Goal: Information Seeking & Learning: Learn about a topic

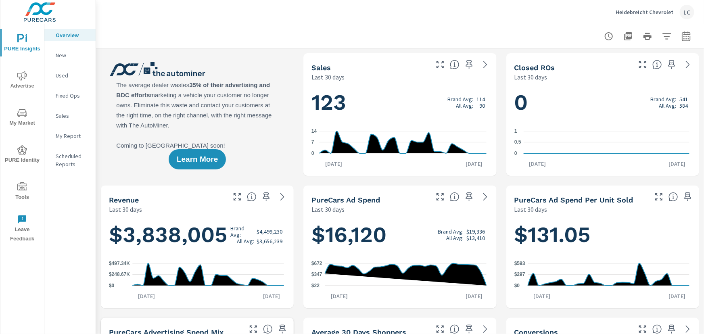
click at [23, 82] on span "Advertise" at bounding box center [22, 81] width 39 height 20
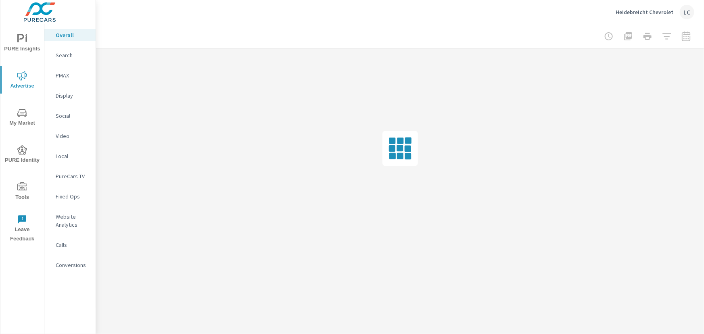
click at [23, 112] on icon "nav menu" at bounding box center [22, 113] width 10 height 8
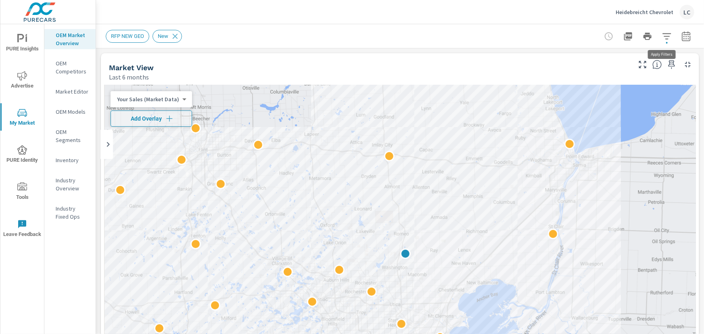
click at [663, 32] on icon "button" at bounding box center [667, 36] width 10 height 10
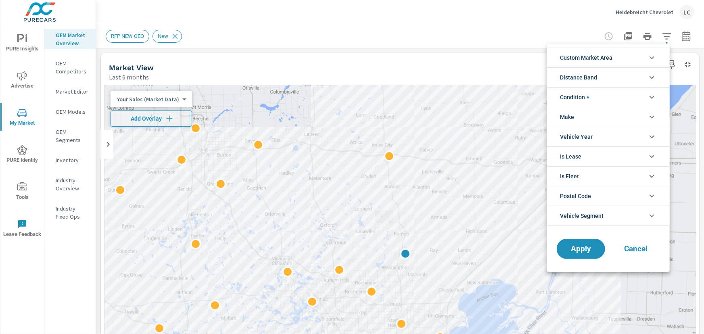
click at [652, 96] on icon "filter options" at bounding box center [652, 97] width 10 height 10
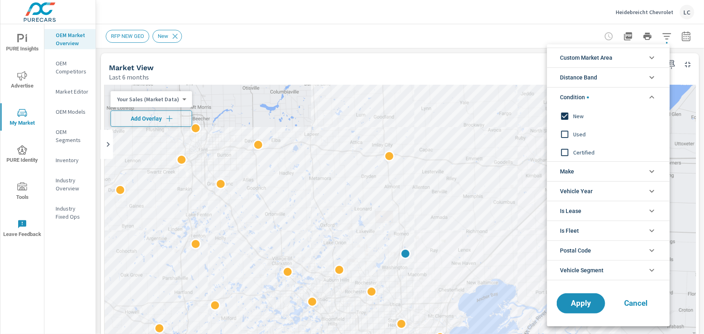
click at [564, 135] on input "filter options" at bounding box center [565, 134] width 17 height 17
click at [565, 149] on input "filter options" at bounding box center [565, 152] width 17 height 17
click at [566, 118] on input "filter options" at bounding box center [565, 116] width 17 height 17
drag, startPoint x: 653, startPoint y: 100, endPoint x: 653, endPoint y: 73, distance: 27.5
click at [653, 100] on icon "filter options" at bounding box center [652, 97] width 10 height 10
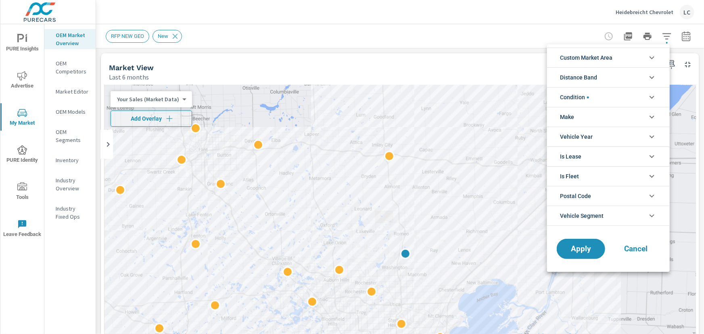
click at [653, 61] on icon "filter options" at bounding box center [652, 58] width 10 height 10
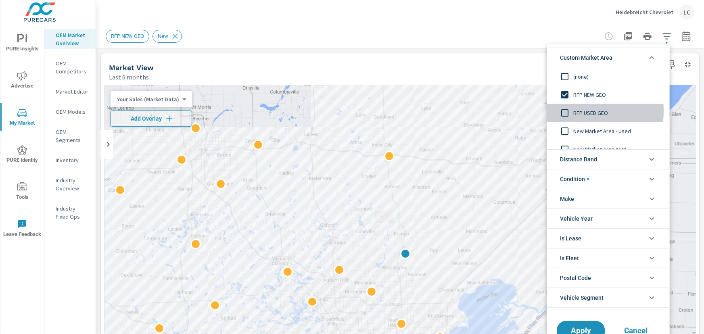
click at [566, 111] on input "filter options" at bounding box center [565, 113] width 17 height 17
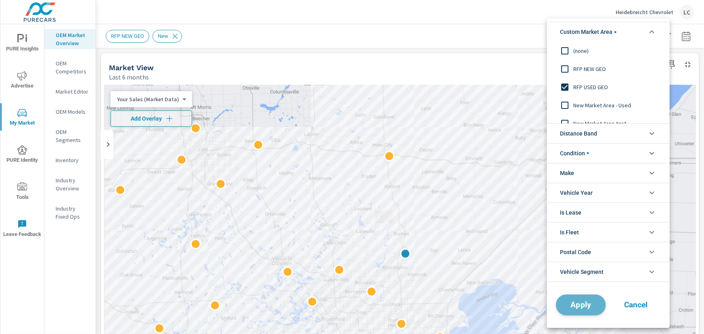
click at [583, 301] on span "Apply" at bounding box center [581, 305] width 33 height 8
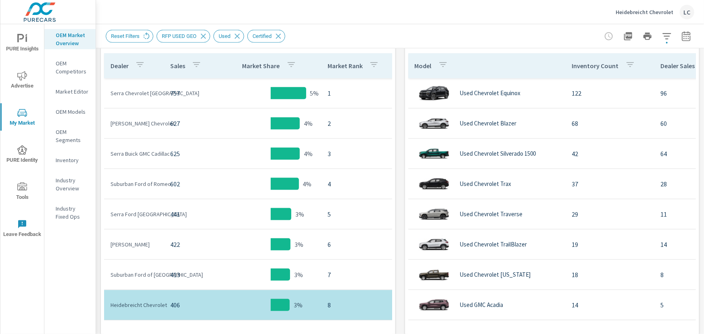
scroll to position [427, 0]
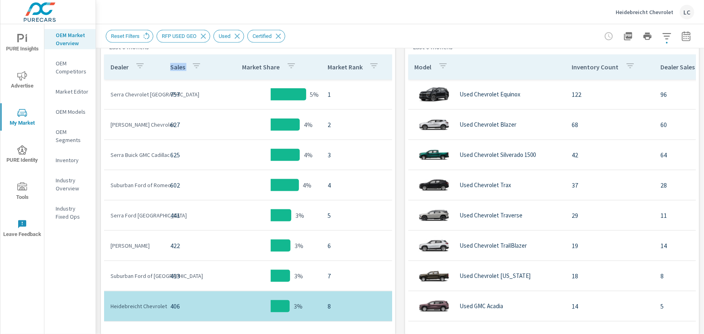
drag, startPoint x: 170, startPoint y: 71, endPoint x: 188, endPoint y: 71, distance: 17.4
click at [188, 71] on div "Sales" at bounding box center [187, 67] width 34 height 19
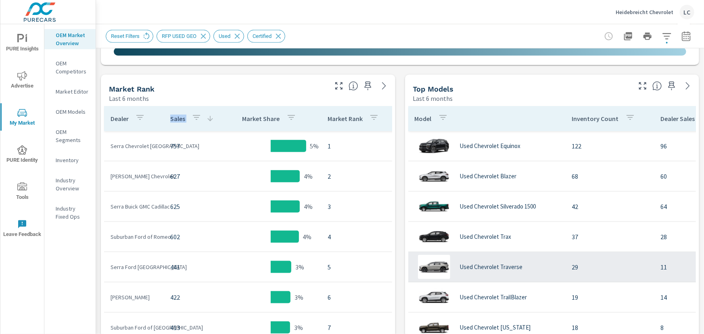
scroll to position [354, 0]
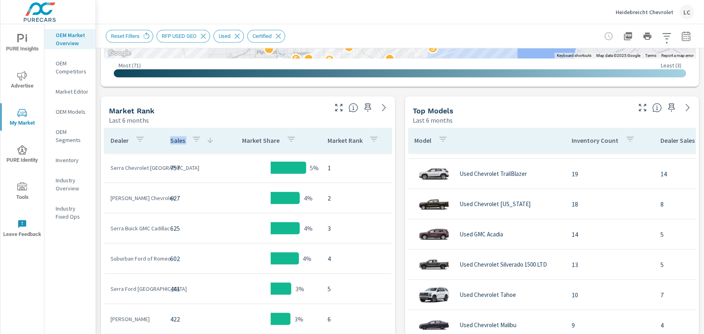
scroll to position [146, 0]
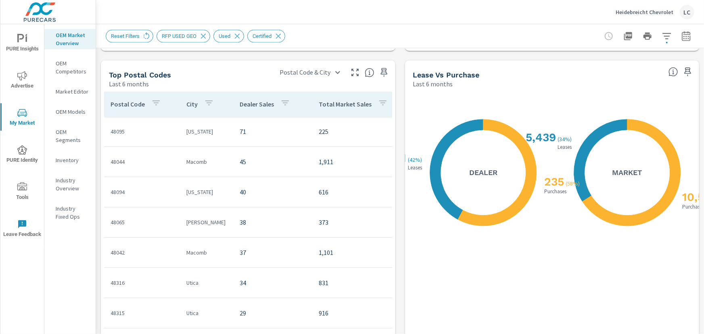
scroll to position [758, 0]
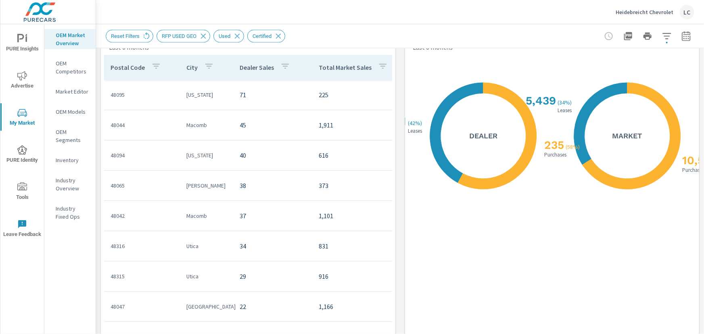
click at [379, 66] on icon "button" at bounding box center [383, 67] width 10 height 10
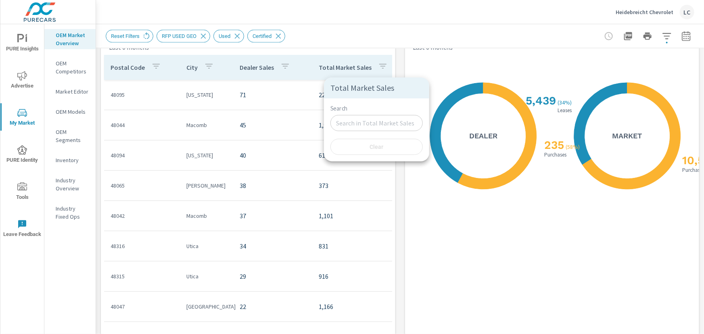
click at [381, 67] on div at bounding box center [352, 167] width 704 height 334
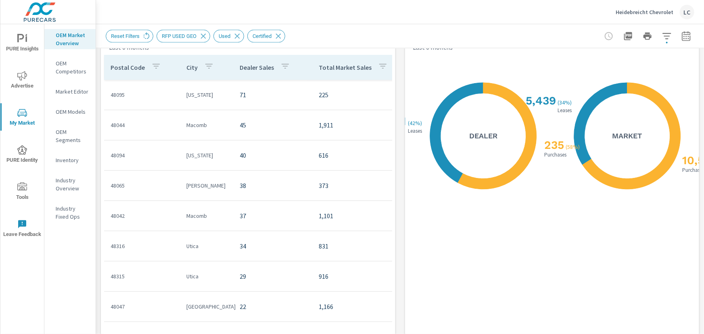
click at [379, 65] on icon "button" at bounding box center [382, 66] width 7 height 5
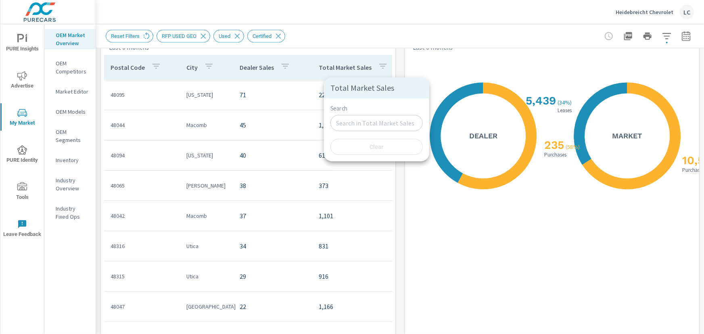
click at [379, 65] on div at bounding box center [352, 167] width 704 height 334
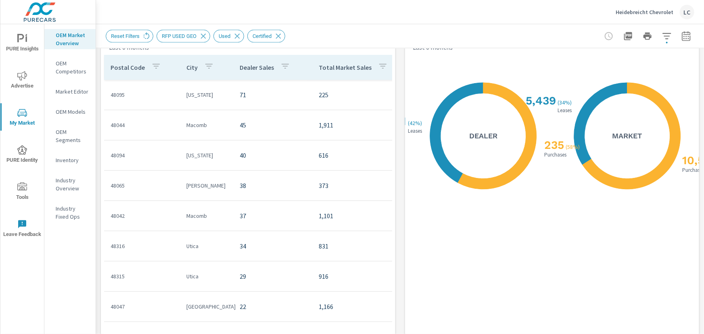
click at [326, 67] on p "Total Market Sales" at bounding box center [345, 68] width 53 height 8
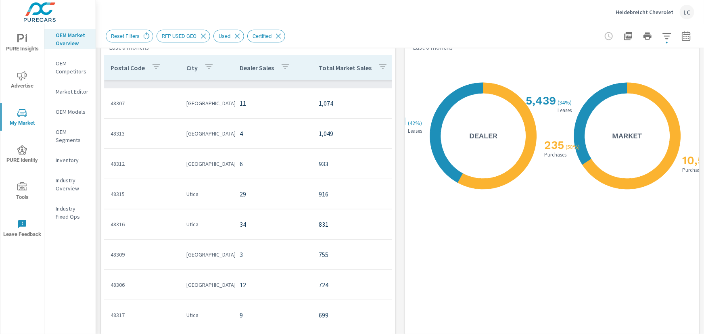
scroll to position [146, 0]
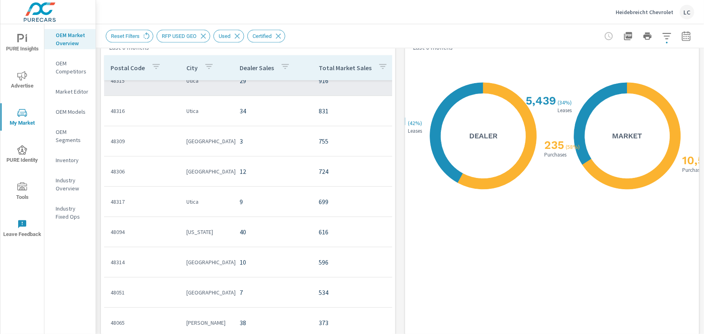
scroll to position [293, 0]
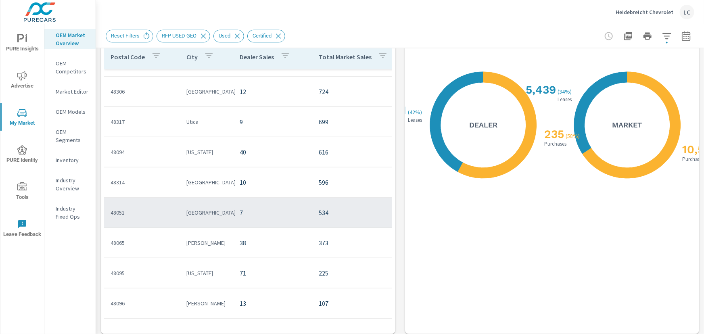
scroll to position [773, 0]
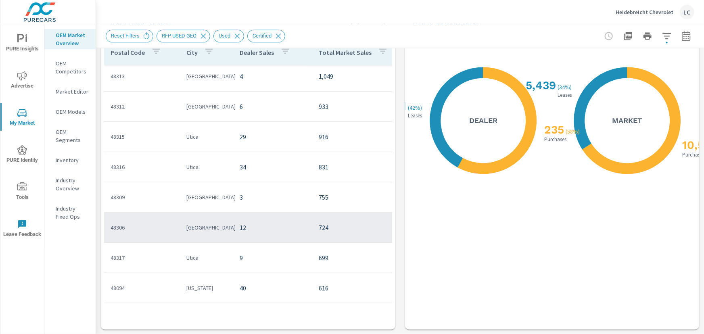
scroll to position [6, 0]
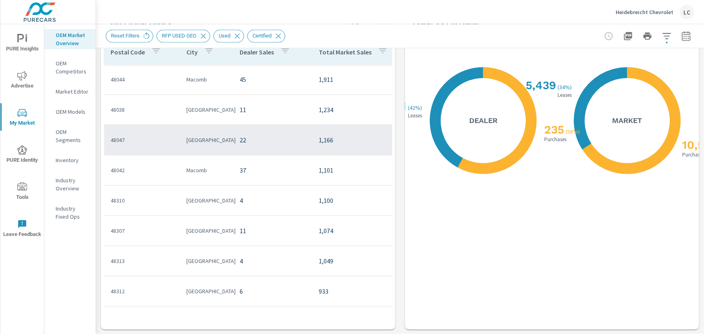
scroll to position [553, 0]
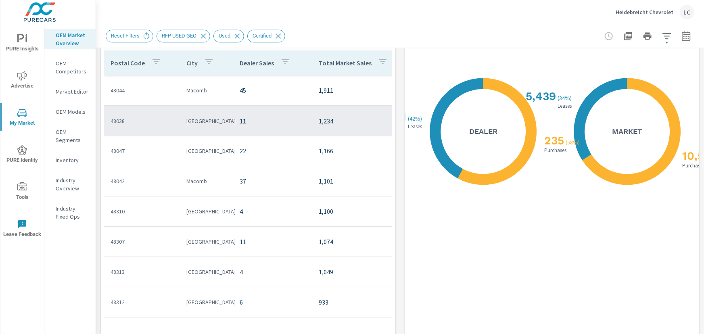
scroll to position [773, 0]
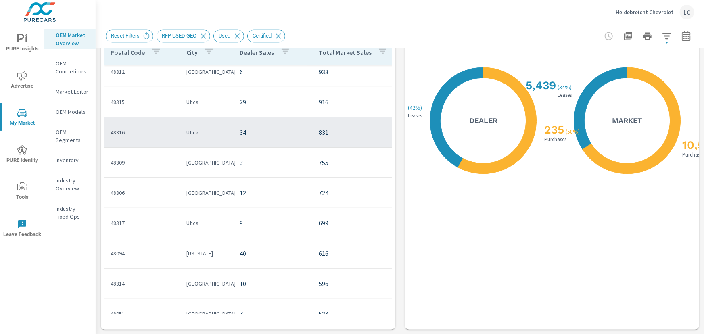
scroll to position [257, 0]
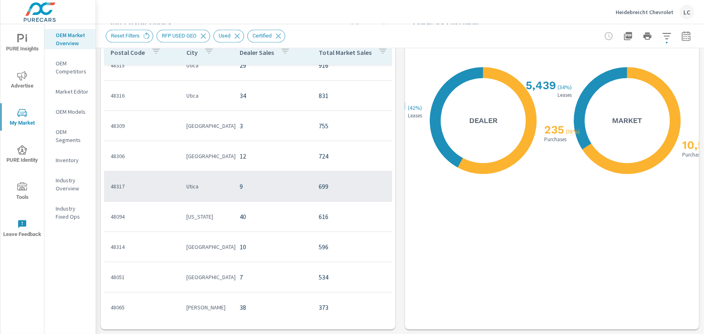
scroll to position [293, 0]
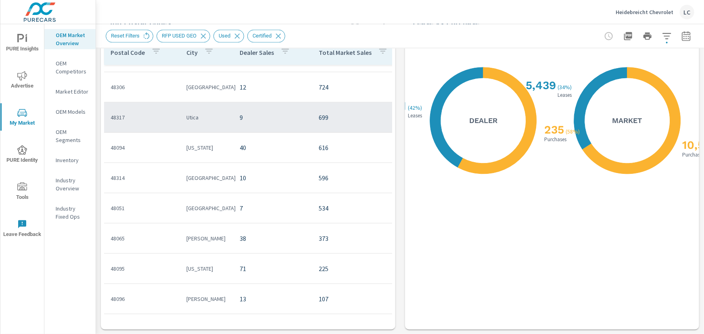
scroll to position [332, 0]
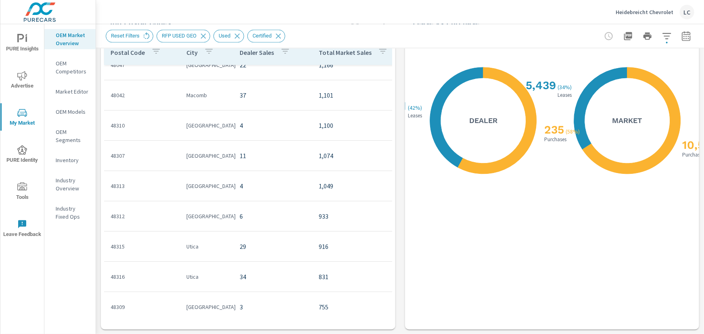
scroll to position [2, 0]
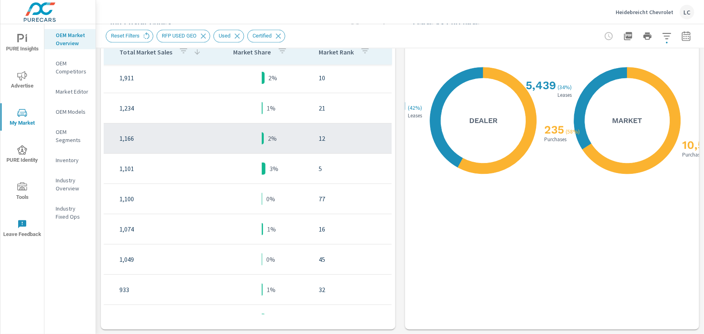
scroll to position [0, 207]
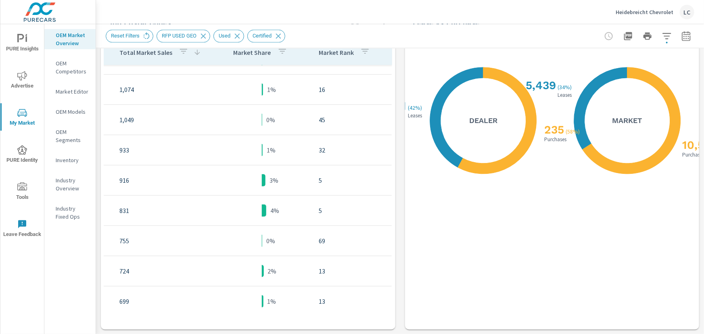
scroll to position [146, 207]
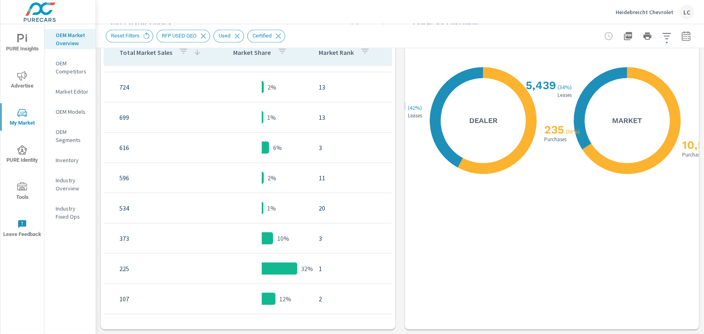
scroll to position [332, 207]
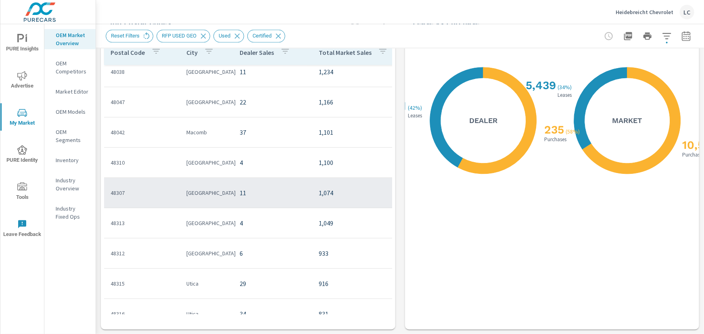
scroll to position [9, 0]
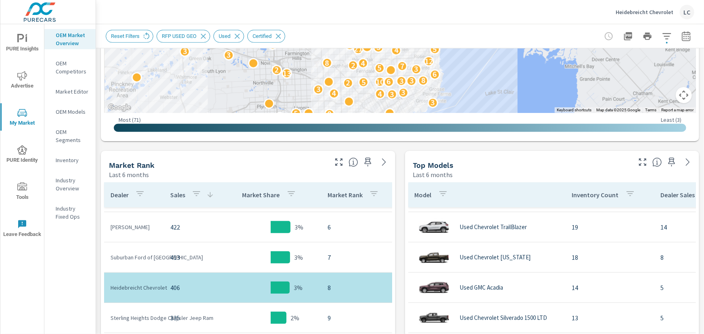
scroll to position [296, 0]
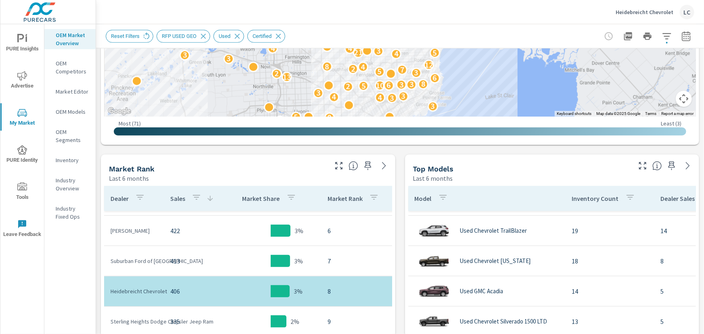
click at [625, 33] on icon "button" at bounding box center [628, 36] width 8 height 8
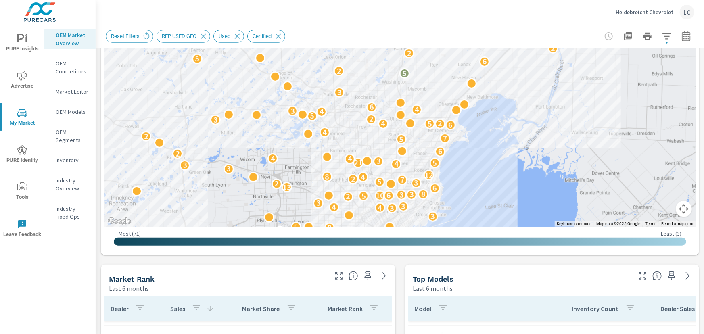
scroll to position [369, 0]
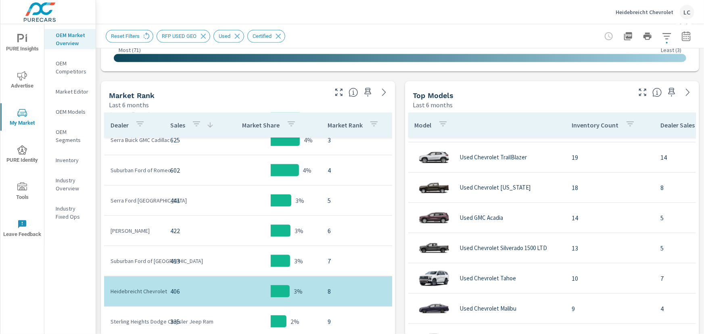
scroll to position [11, 0]
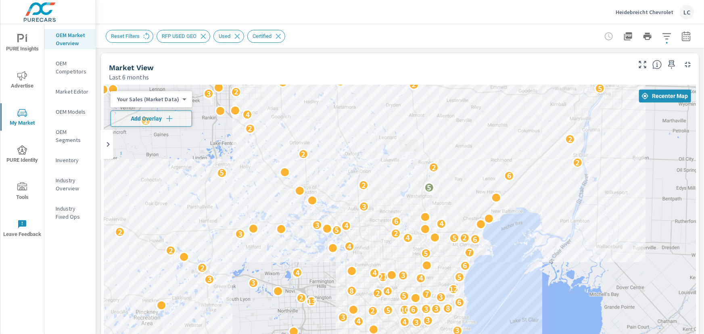
drag, startPoint x: 471, startPoint y: 255, endPoint x: 428, endPoint y: 178, distance: 88.3
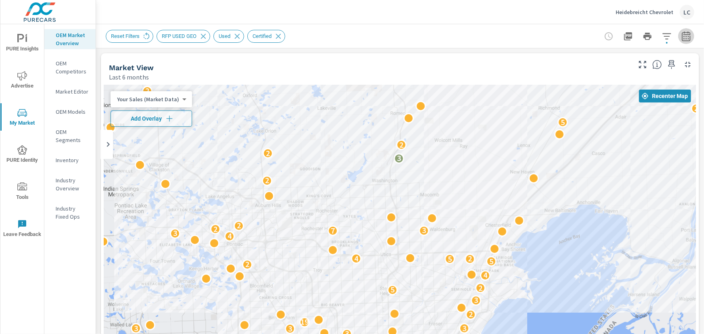
click at [682, 37] on icon "button" at bounding box center [687, 36] width 10 height 10
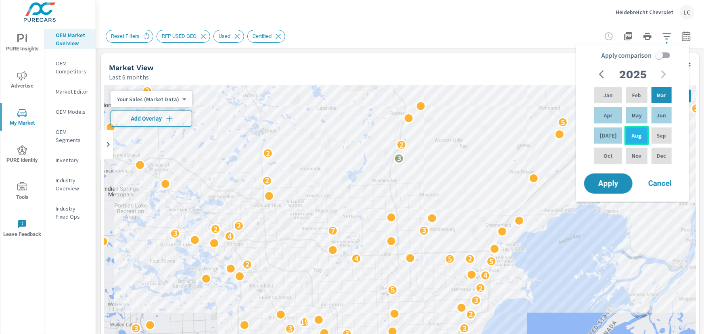
click at [632, 132] on p "Aug" at bounding box center [637, 136] width 10 height 8
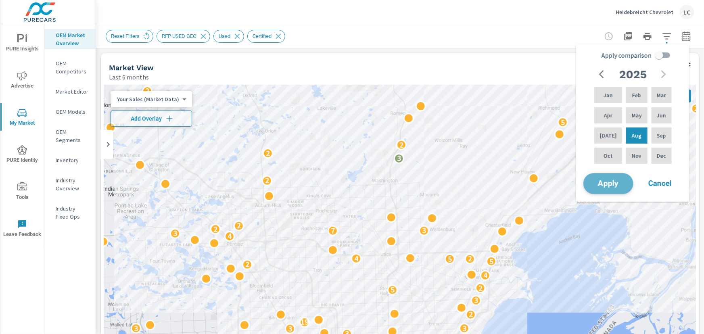
click at [618, 188] on span "Apply" at bounding box center [608, 184] width 33 height 8
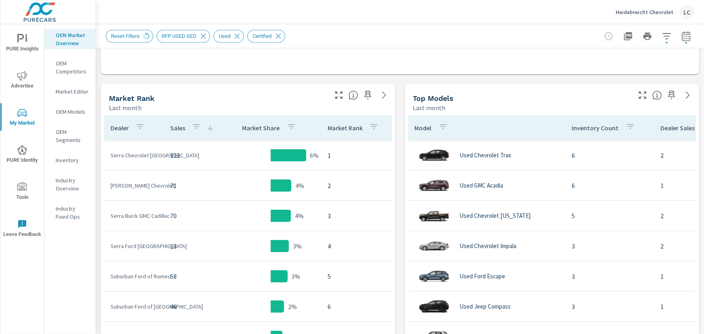
scroll to position [367, 0]
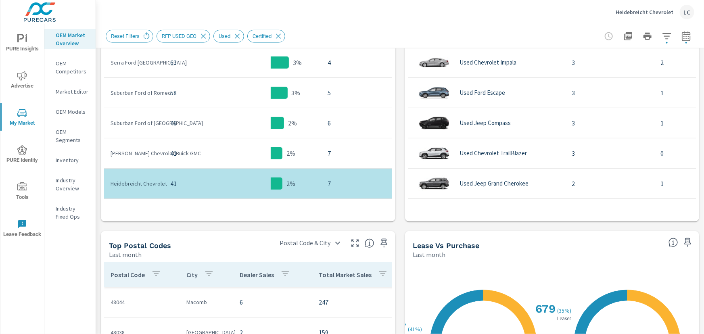
scroll to position [404, 0]
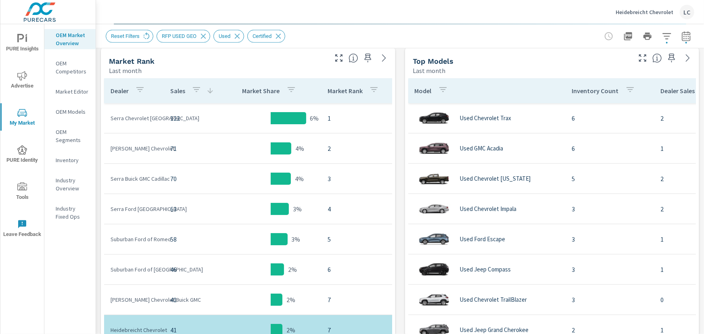
click at [337, 56] on icon "button" at bounding box center [339, 58] width 10 height 10
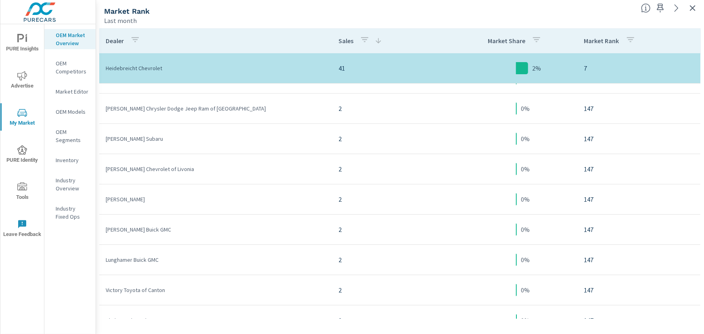
scroll to position [4401, 0]
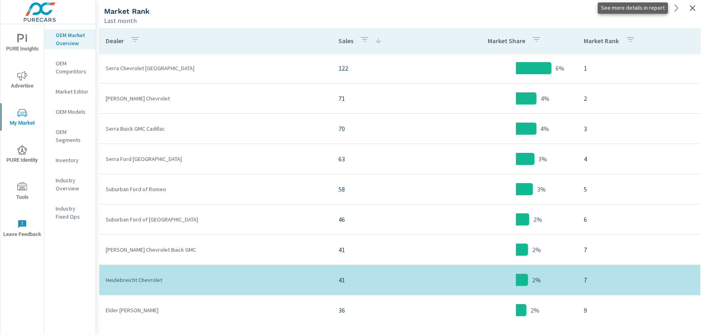
click at [677, 6] on icon at bounding box center [677, 8] width 10 height 10
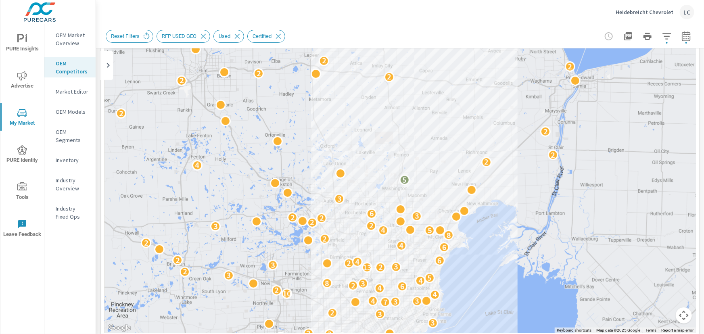
scroll to position [110, 0]
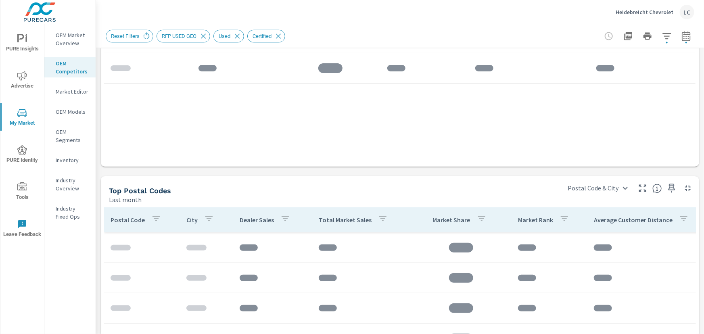
scroll to position [624, 0]
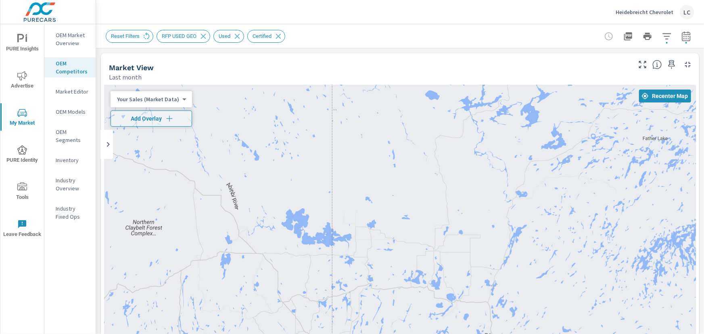
drag, startPoint x: 182, startPoint y: 214, endPoint x: 613, endPoint y: 238, distance: 431.3
click at [607, 241] on div at bounding box center [400, 249] width 592 height 328
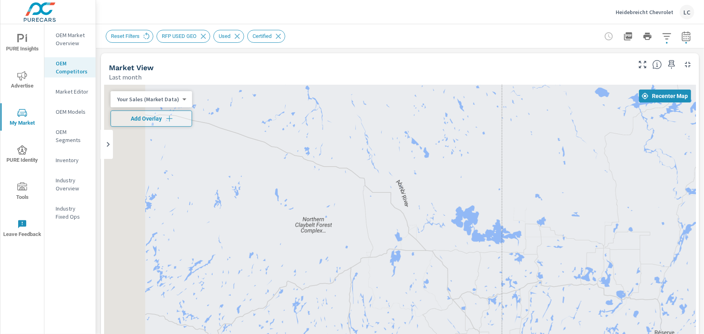
drag, startPoint x: 358, startPoint y: 203, endPoint x: 565, endPoint y: 169, distance: 209.0
click at [565, 169] on div at bounding box center [400, 249] width 592 height 328
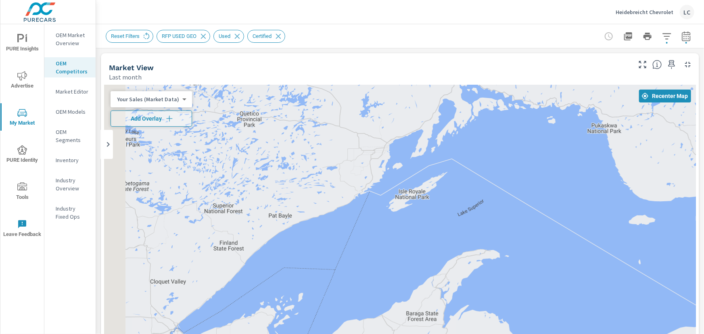
drag, startPoint x: 234, startPoint y: 205, endPoint x: 610, endPoint y: 124, distance: 384.4
click at [585, 129] on div at bounding box center [400, 249] width 592 height 328
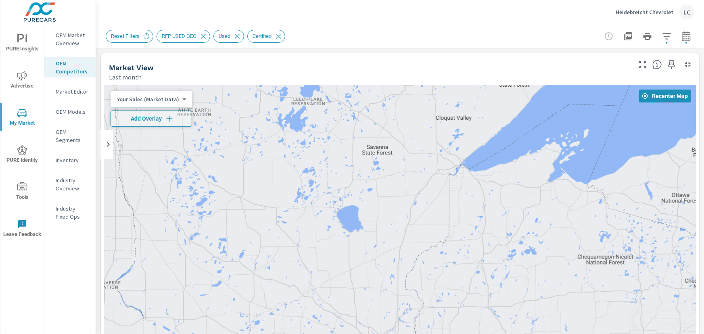
drag, startPoint x: 276, startPoint y: 270, endPoint x: 485, endPoint y: 121, distance: 256.6
click at [485, 121] on div "3 2 2 2 2" at bounding box center [400, 249] width 592 height 328
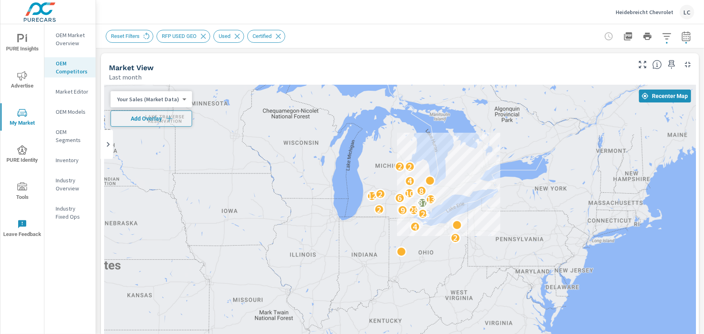
drag, startPoint x: 606, startPoint y: 204, endPoint x: 355, endPoint y: 163, distance: 253.8
click at [357, 161] on div "2 4 125 9 28 2 87 13 6 12 2 10 8 4 2 2" at bounding box center [400, 249] width 592 height 328
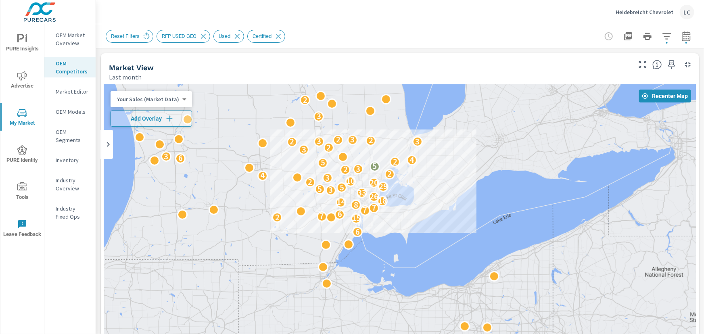
drag, startPoint x: 439, startPoint y: 177, endPoint x: 387, endPoint y: 224, distance: 70.9
click at [387, 224] on div "6 15 2 7 6 7 7 8 14 18 26 33 3 5 5 29 20 2 10 3 4 2 2 3 5 5 2 4 6 3 3 2 2 3 3 2…" at bounding box center [400, 249] width 592 height 328
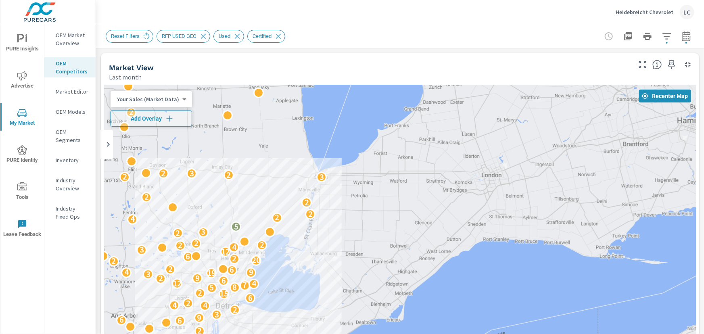
drag, startPoint x: 320, startPoint y: 208, endPoint x: 387, endPoint y: 209, distance: 66.2
click at [384, 209] on div "2 4 2 2 6 6 9 3 2 4 4 2 6 15 2 5 8 7 4 12 6 2 9 3 19 9 4 6 2 2 20 2 6 12 3 4 2 …" at bounding box center [400, 249] width 592 height 328
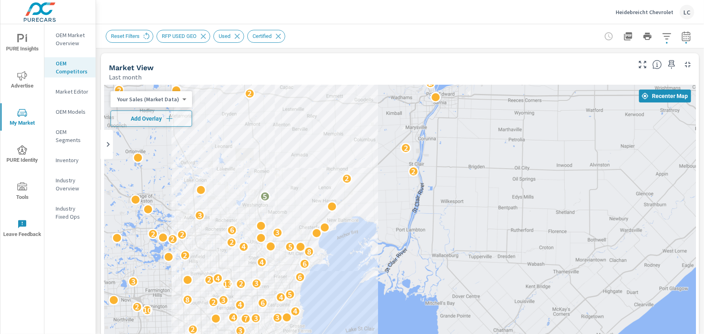
drag, startPoint x: 197, startPoint y: 249, endPoint x: 259, endPoint y: 174, distance: 98.1
click at [259, 174] on div "2 3 3 2 6 3 2 3 3 3 2 3 3 2 7 3 3 4 4 10 2 4 6 2 3 8 4 5 3 2 13 2 3 3 2 4 6 2 6…" at bounding box center [400, 249] width 592 height 328
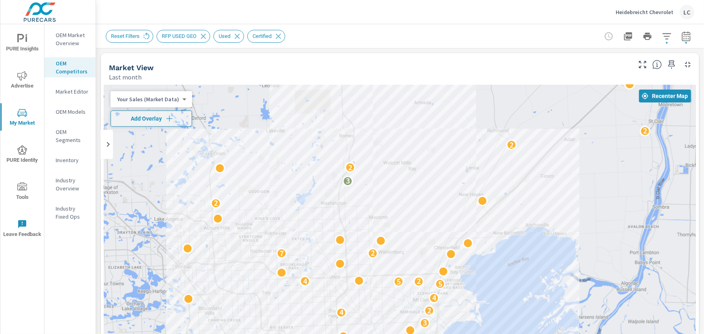
drag, startPoint x: 240, startPoint y: 198, endPoint x: 414, endPoint y: 234, distance: 177.6
click at [413, 234] on div "3 3 2 2 3 5 2 2 4 2 2 3 3 2 7 2 2 4 2 2 2 16 3 3 4 2 4 5 5 2 4 7 2 2 3 2 2 2 2 2" at bounding box center [400, 249] width 592 height 328
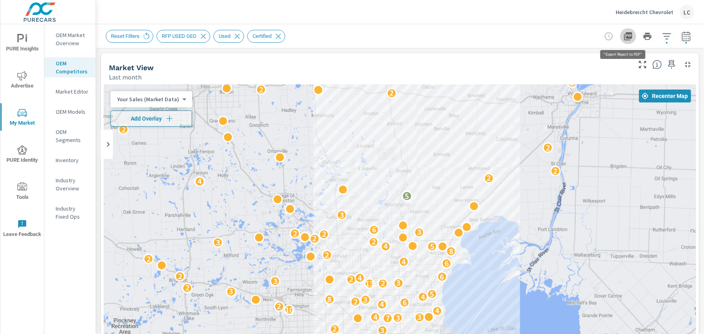
click at [624, 33] on icon "button" at bounding box center [628, 36] width 8 height 8
click at [67, 109] on p "OEM Models" at bounding box center [72, 112] width 33 height 8
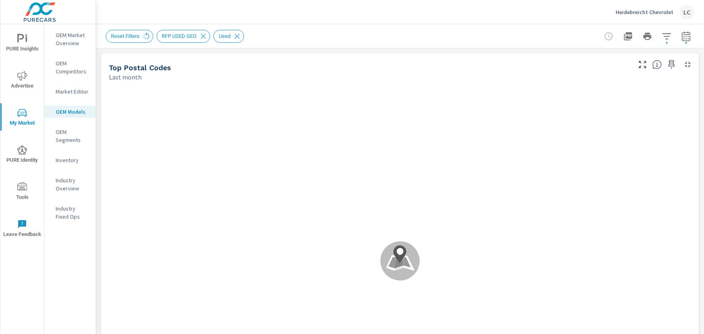
scroll to position [333, 0]
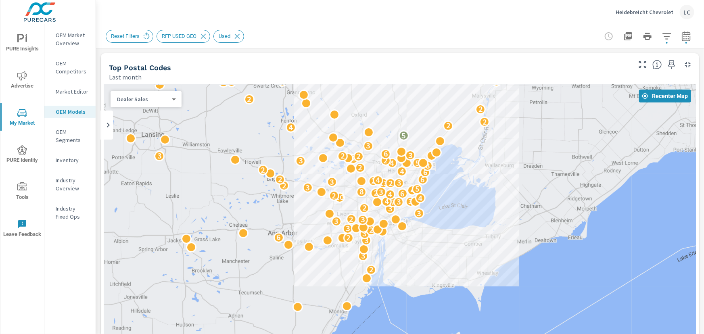
drag, startPoint x: 540, startPoint y: 267, endPoint x: 475, endPoint y: 197, distance: 95.4
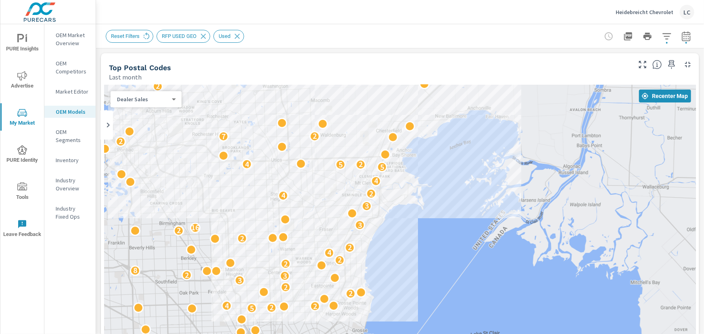
drag, startPoint x: 330, startPoint y: 176, endPoint x: 513, endPoint y: 292, distance: 216.9
click at [513, 292] on div "3 2 3 2 2 2 3 5 2 2 4 2 2 3 3 2 8 2 2 4 2 2 2 16 3 3 4 2 4 5 5 2 4 2 7 2 2 3 2 …" at bounding box center [400, 249] width 592 height 328
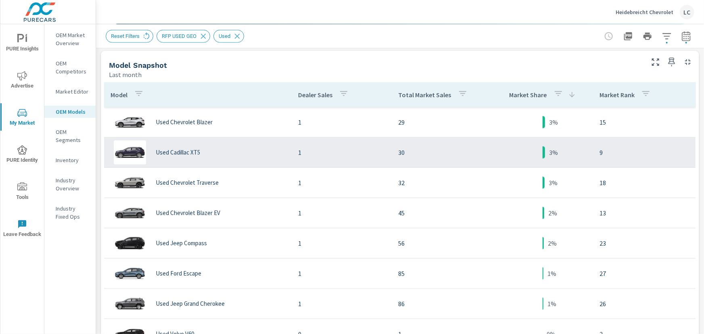
scroll to position [404, 0]
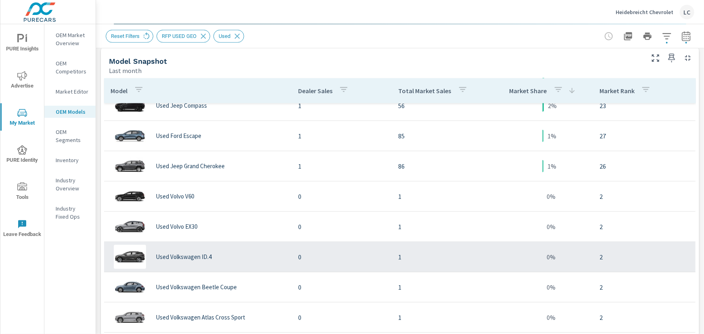
scroll to position [480, 0]
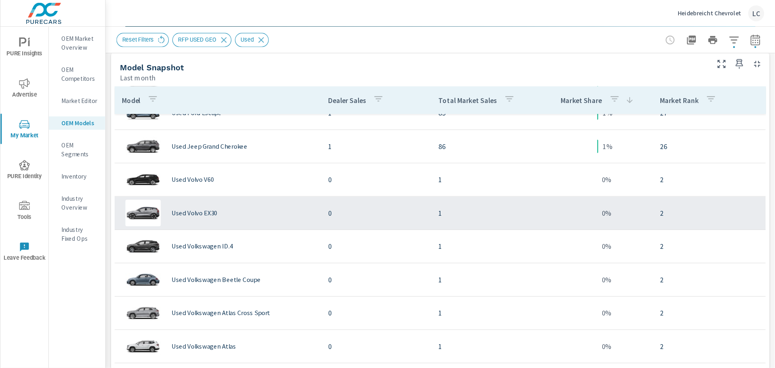
scroll to position [517, 0]
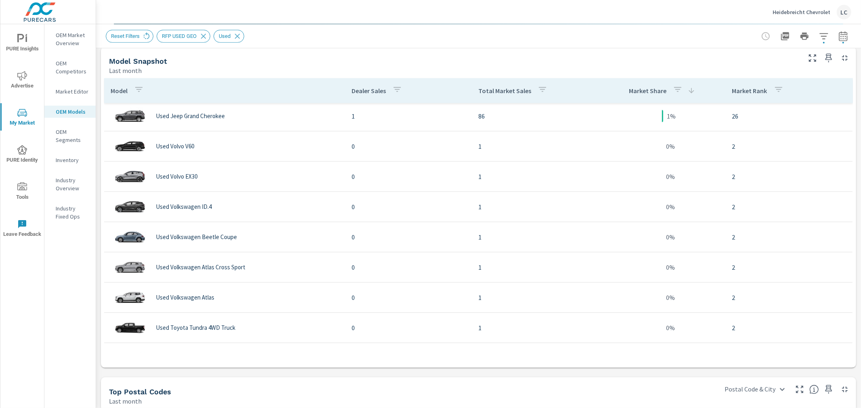
scroll to position [375, 0]
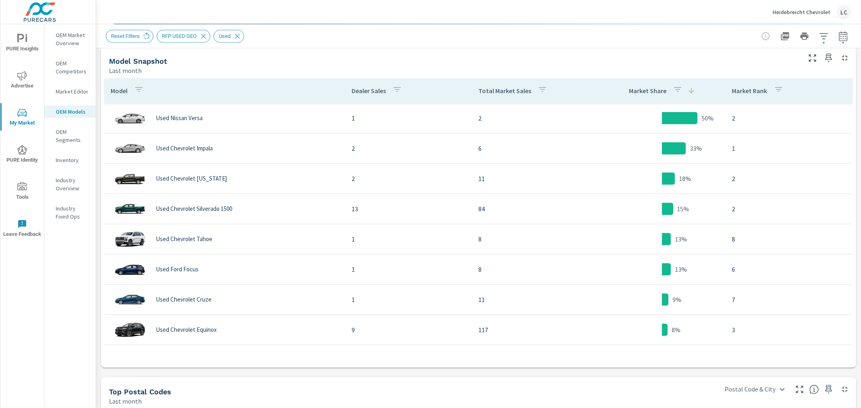
click at [392, 87] on icon "button" at bounding box center [397, 90] width 10 height 10
click at [390, 87] on div at bounding box center [430, 204] width 861 height 408
click at [372, 87] on p "Dealer Sales" at bounding box center [369, 91] width 34 height 8
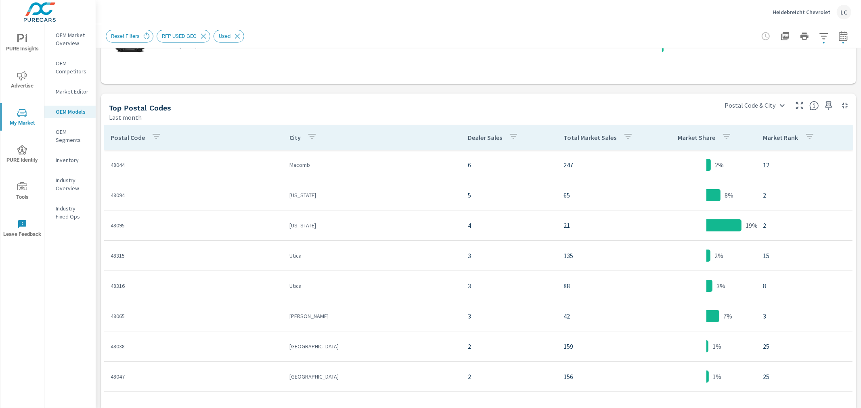
scroll to position [699, 0]
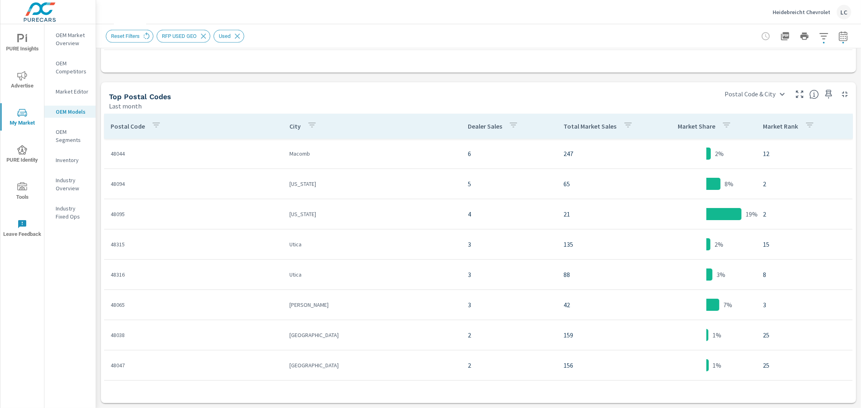
click at [569, 124] on p "Total Market Sales" at bounding box center [590, 126] width 53 height 8
click at [473, 120] on div "Dealer Sales" at bounding box center [495, 126] width 54 height 19
click at [476, 124] on p "Dealer Sales" at bounding box center [485, 126] width 34 height 8
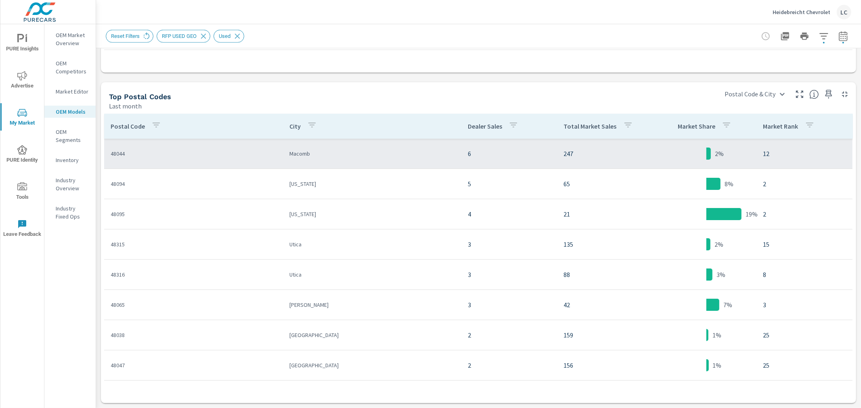
click at [283, 151] on td "Macomb" at bounding box center [372, 153] width 179 height 21
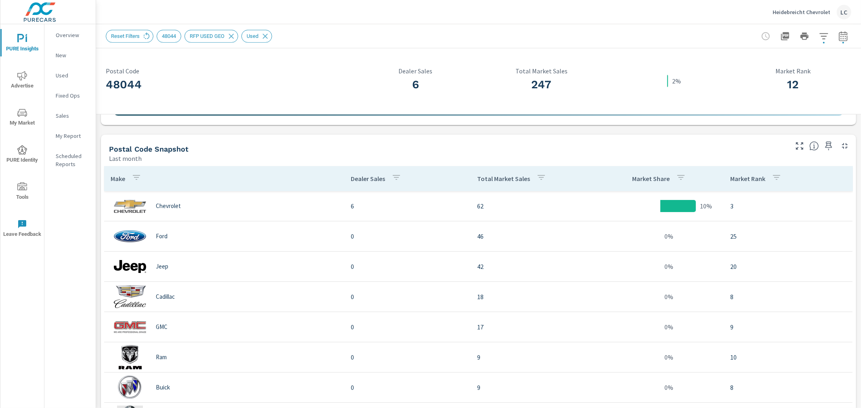
scroll to position [385, 0]
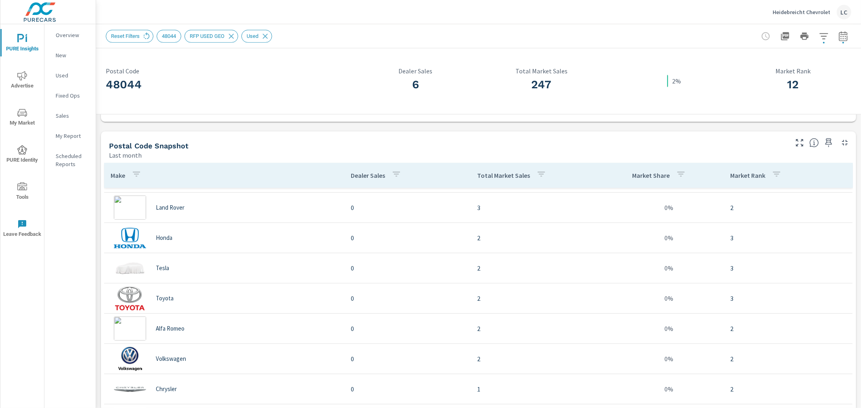
scroll to position [433, 0]
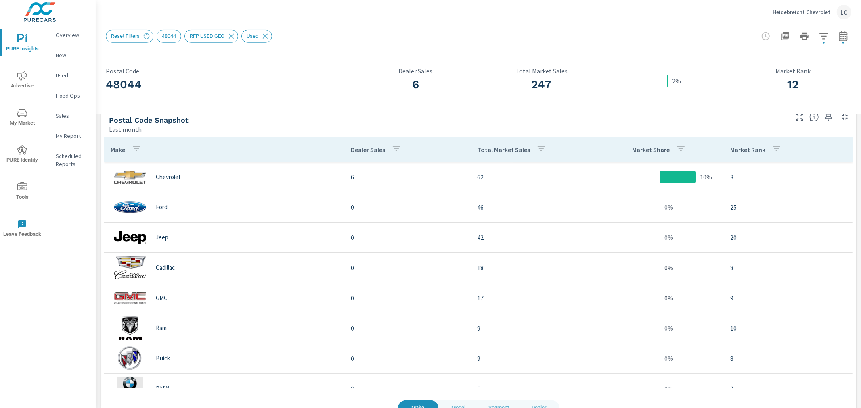
scroll to position [434, 0]
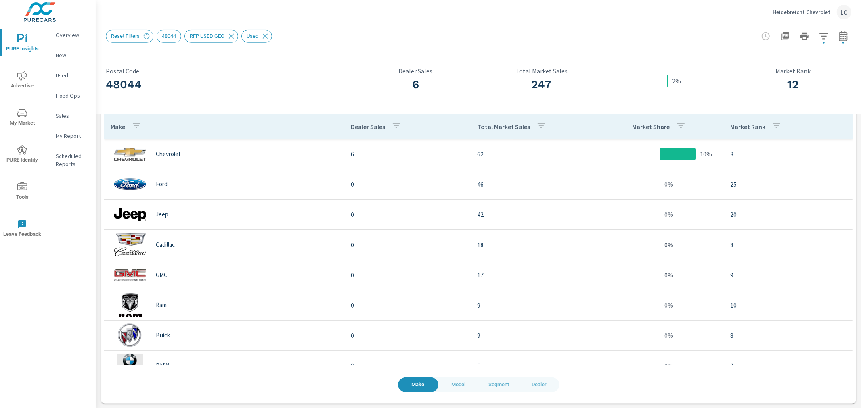
click at [458, 334] on span "Model" at bounding box center [458, 385] width 31 height 9
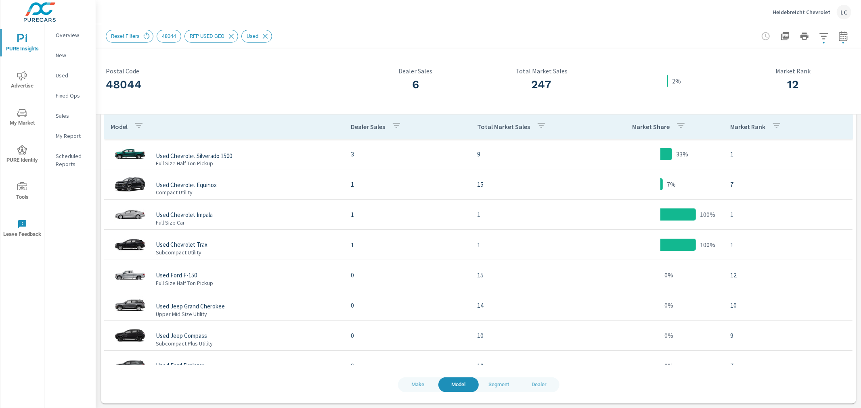
click at [494, 334] on span "Segment" at bounding box center [498, 385] width 31 height 9
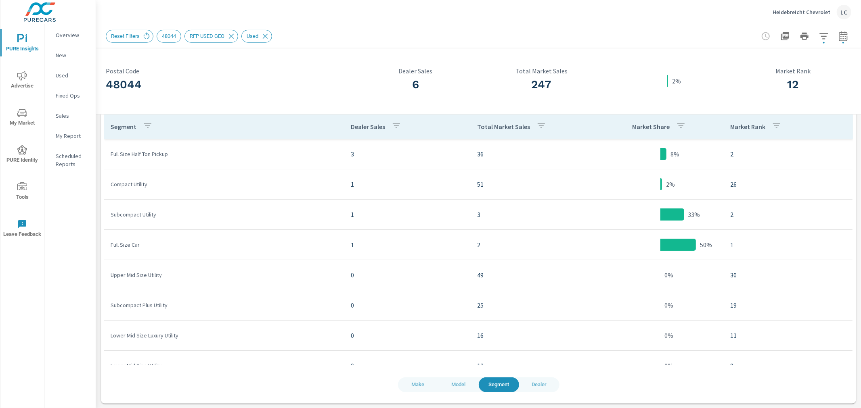
click at [535, 334] on span "Dealer" at bounding box center [539, 385] width 31 height 9
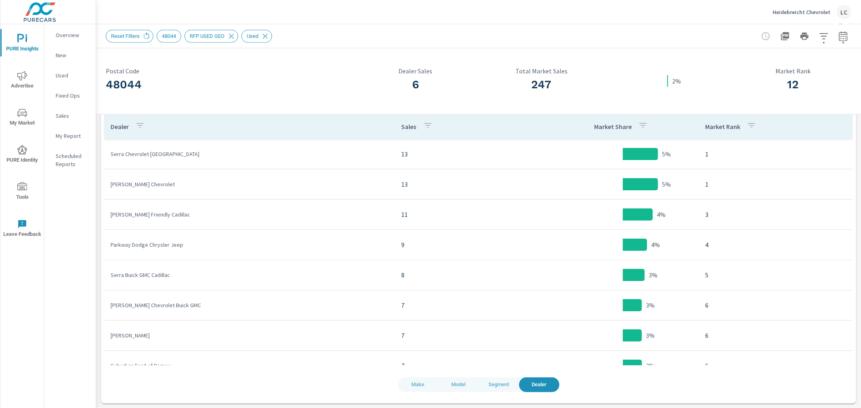
scroll to position [75, 0]
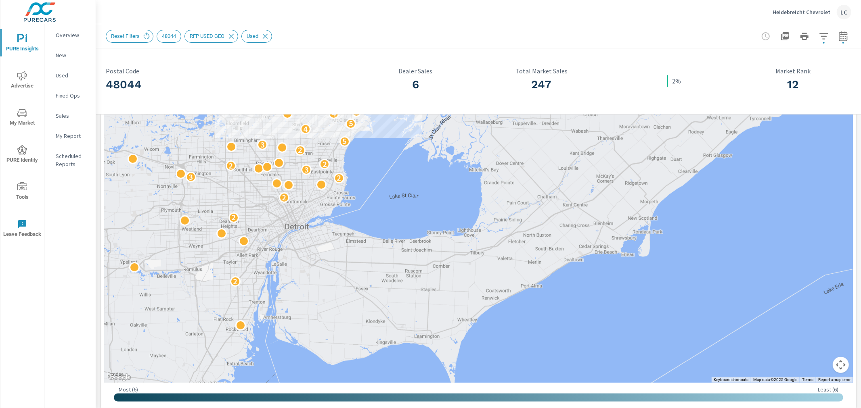
scroll to position [75, 0]
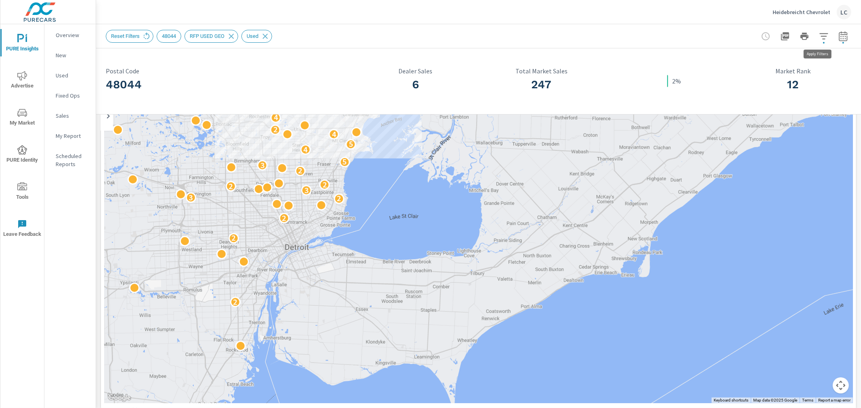
click at [704, 38] on icon "button" at bounding box center [823, 36] width 8 height 6
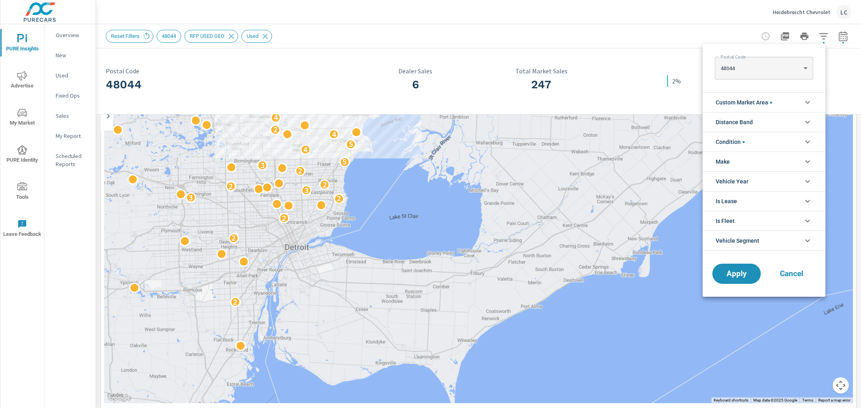
click at [704, 103] on icon "filter options" at bounding box center [807, 102] width 5 height 3
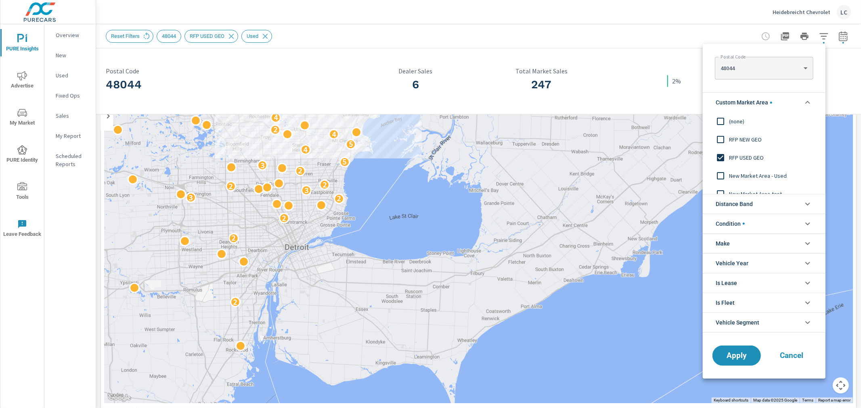
click at [704, 103] on icon "filter options" at bounding box center [808, 103] width 10 height 10
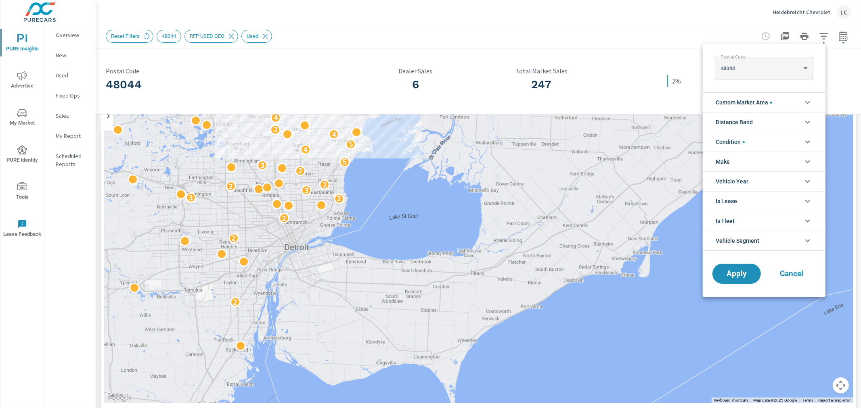
click at [704, 66] on body "PURE Insights Advertise My Market PURE Identity Tools Leave Feedback Overview N…" at bounding box center [430, 204] width 861 height 408
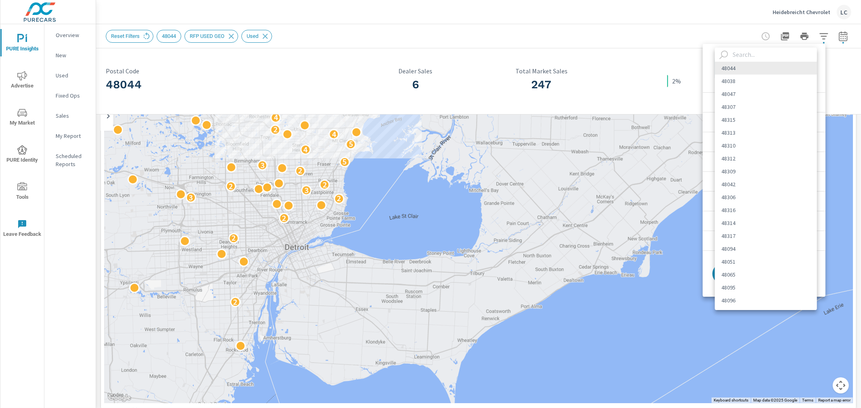
click at [704, 65] on li "48044" at bounding box center [766, 68] width 102 height 13
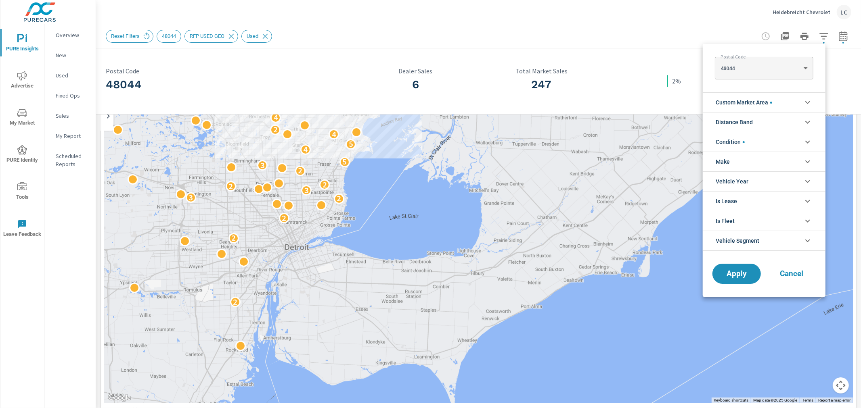
click at [704, 101] on icon "filter options" at bounding box center [808, 103] width 10 height 10
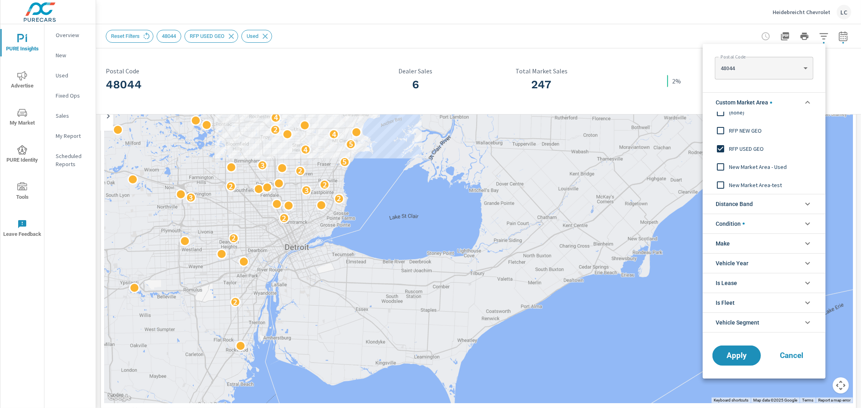
scroll to position [0, 0]
click at [704, 82] on div "Postal Code 48044 48044 ​" at bounding box center [764, 66] width 123 height 45
click at [704, 64] on body "PURE Insights Advertise My Market PURE Identity Tools Leave Feedback Overview N…" at bounding box center [430, 204] width 861 height 408
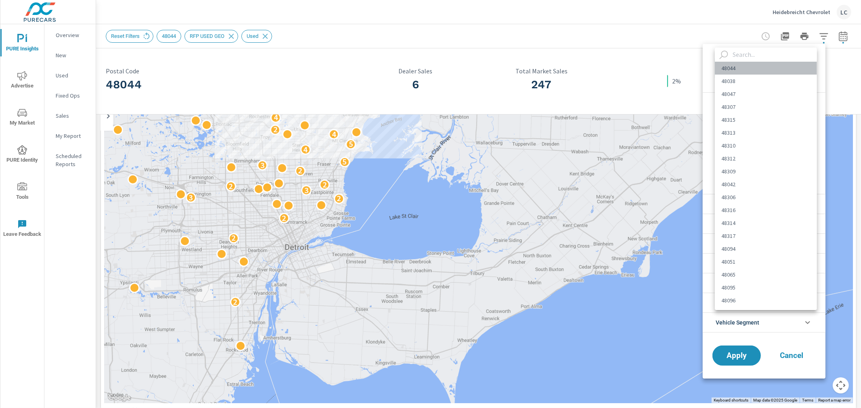
drag, startPoint x: 763, startPoint y: 67, endPoint x: 748, endPoint y: 68, distance: 15.0
click at [704, 68] on li "48044" at bounding box center [766, 68] width 102 height 13
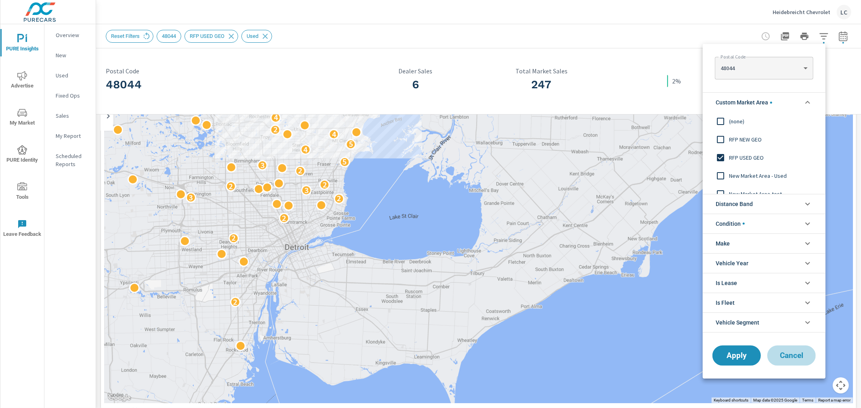
click at [704, 334] on span "Cancel" at bounding box center [791, 355] width 32 height 7
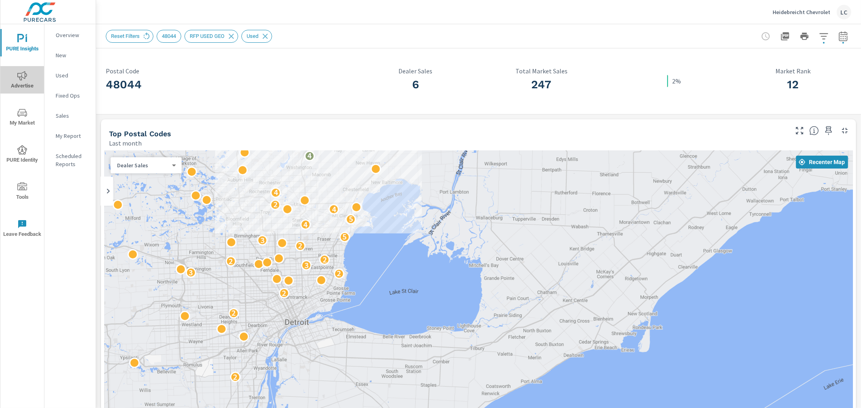
click at [23, 73] on icon "nav menu" at bounding box center [22, 76] width 10 height 10
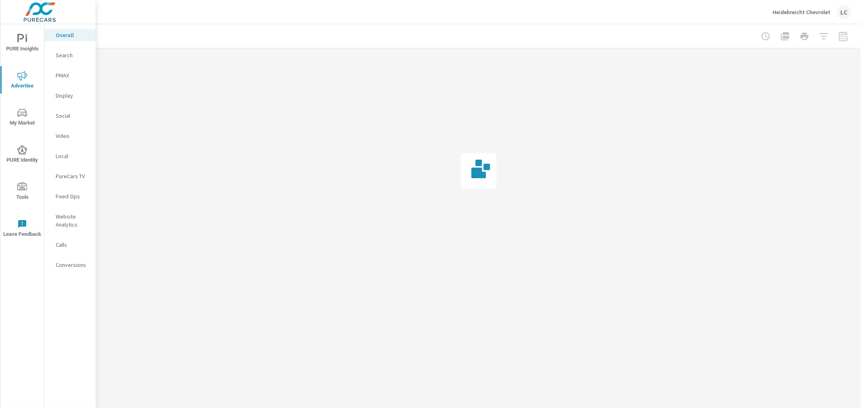
click at [25, 112] on icon "nav menu" at bounding box center [22, 113] width 10 height 8
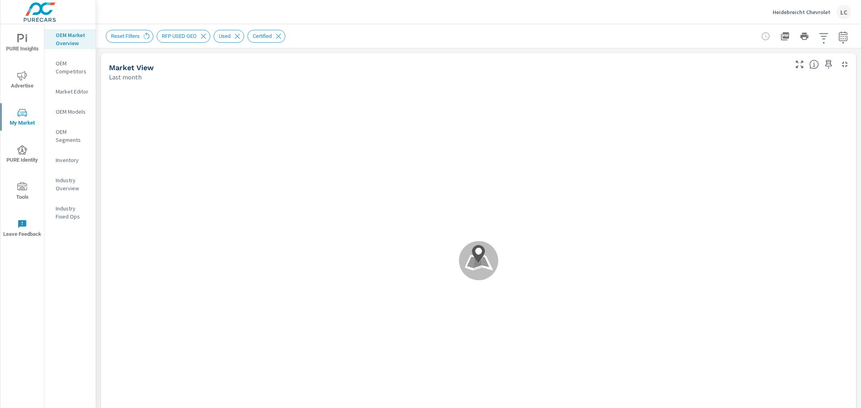
scroll to position [121, 0]
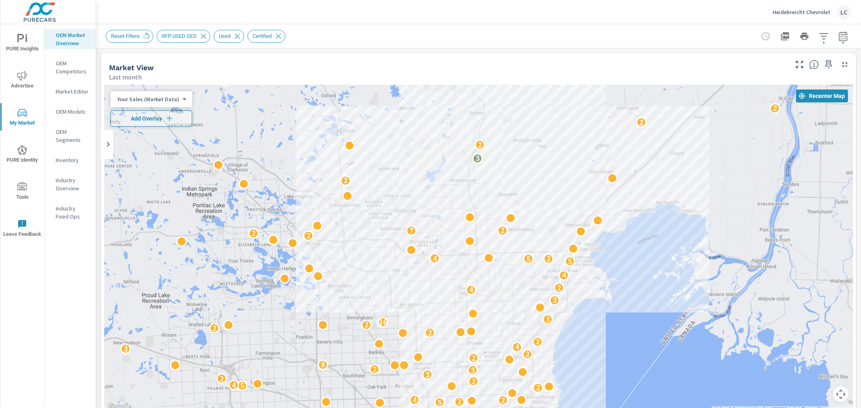
click at [66, 133] on p "OEM Segments" at bounding box center [72, 136] width 33 height 16
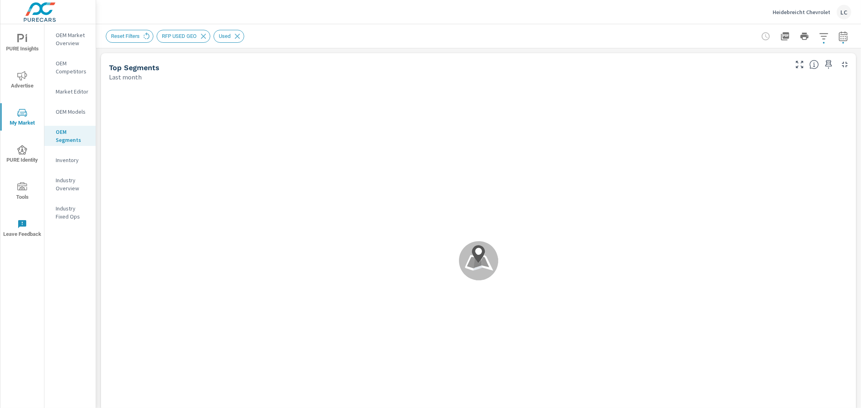
click at [73, 86] on div "Market Editor" at bounding box center [69, 92] width 51 height 12
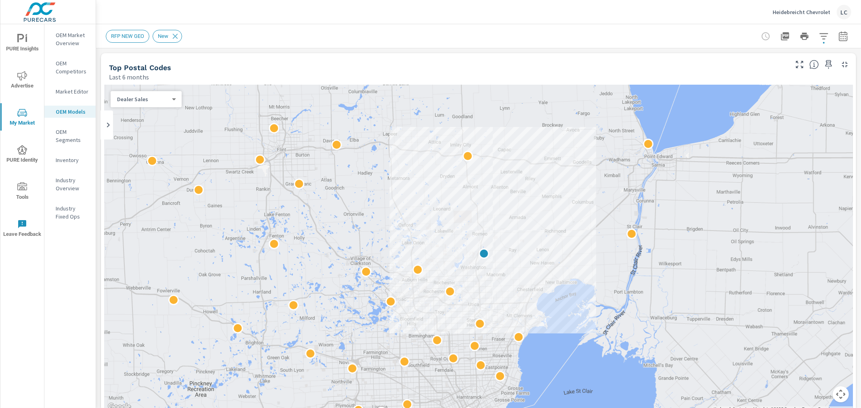
click at [65, 179] on p "Industry Overview" at bounding box center [72, 184] width 33 height 16
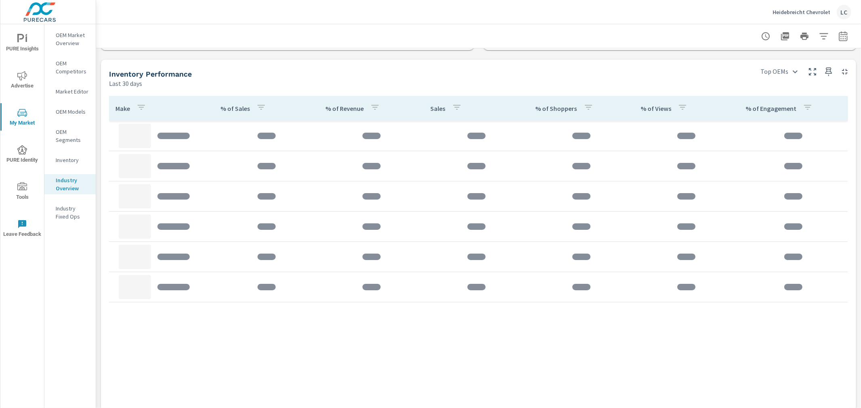
scroll to position [269, 0]
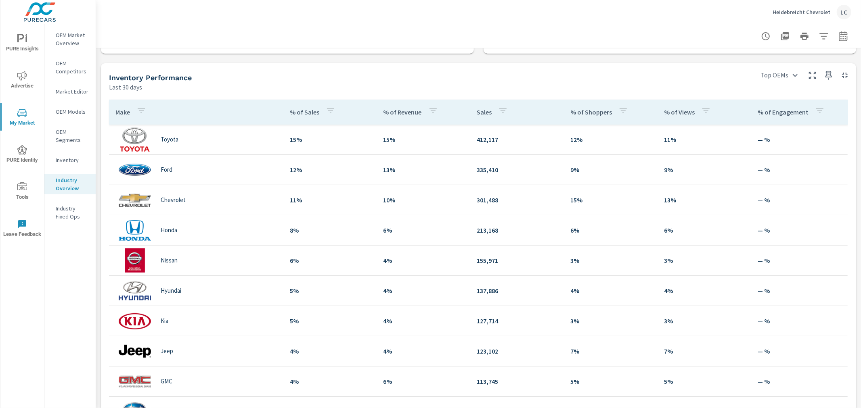
scroll to position [269, 0]
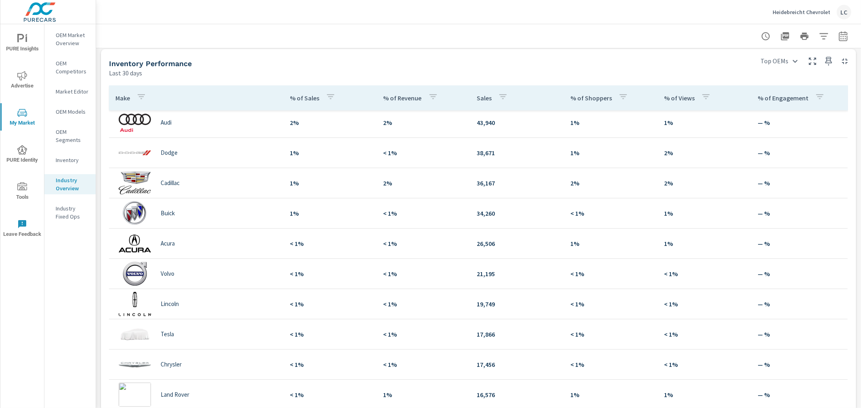
scroll to position [493, 0]
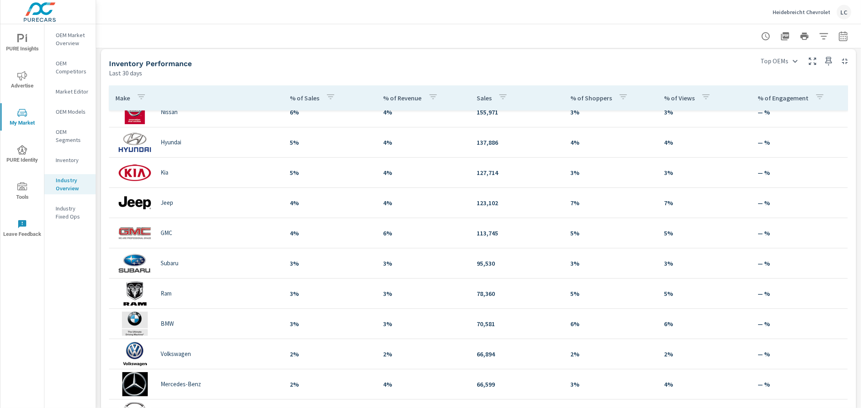
scroll to position [48, 0]
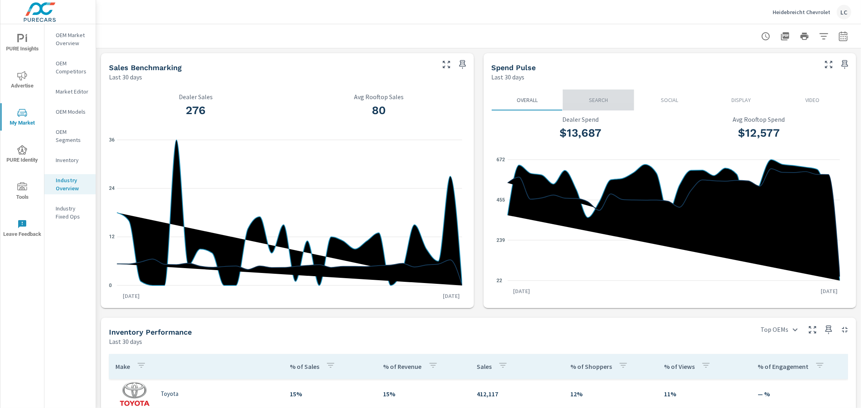
click at [595, 95] on button "Search" at bounding box center [598, 100] width 71 height 21
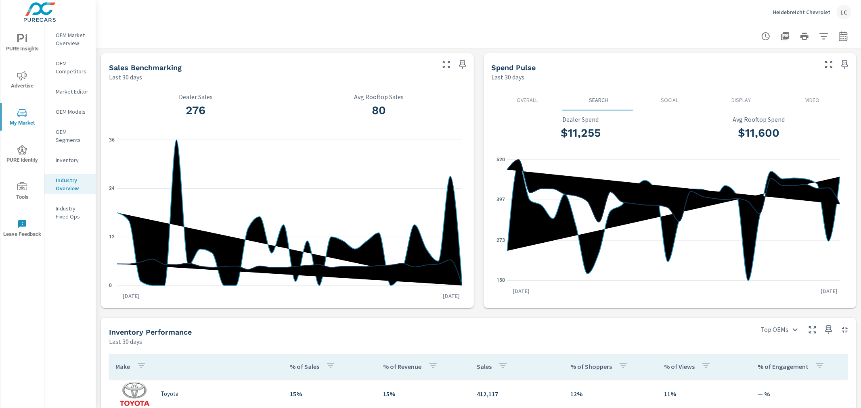
click at [670, 97] on p "Social" at bounding box center [669, 100] width 59 height 8
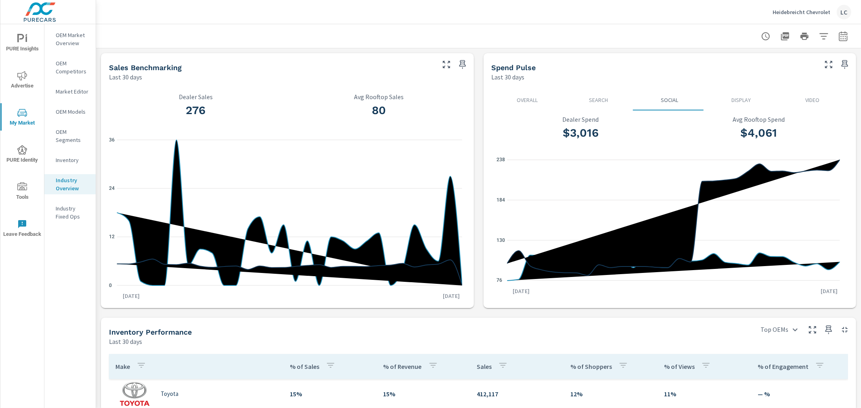
click at [739, 95] on button "Display" at bounding box center [740, 100] width 71 height 21
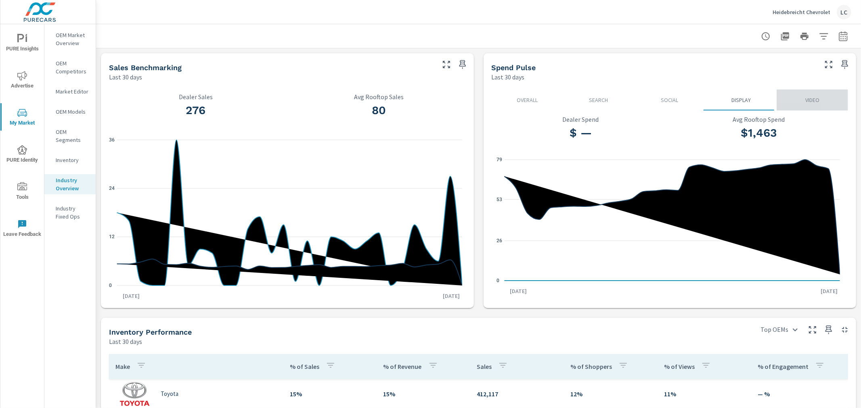
click at [812, 95] on button "Video" at bounding box center [811, 100] width 71 height 21
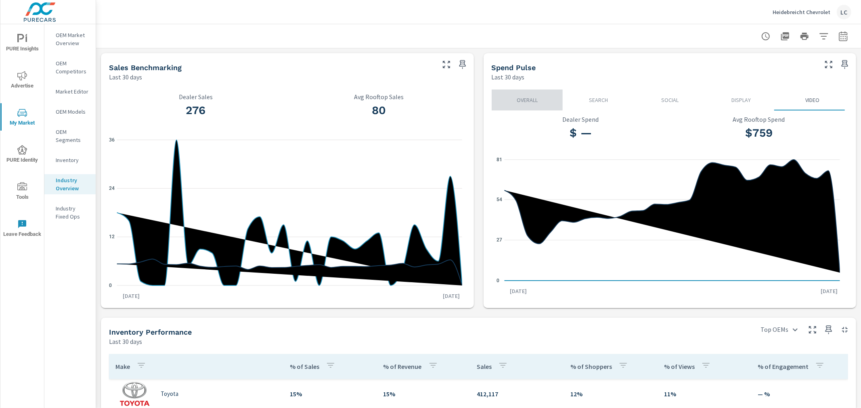
click at [518, 98] on p "Overall" at bounding box center [527, 100] width 59 height 8
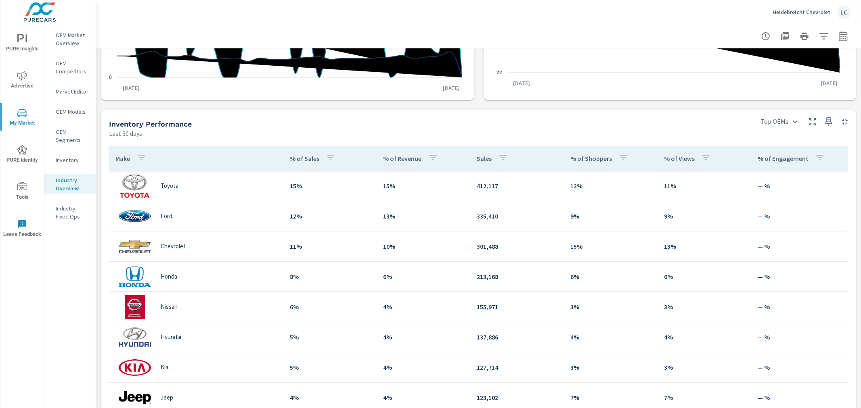
scroll to position [224, 0]
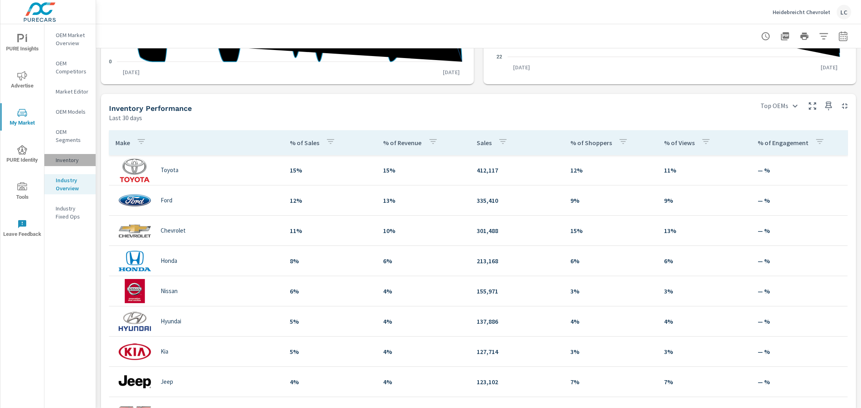
click at [70, 158] on p "Inventory" at bounding box center [72, 160] width 33 height 8
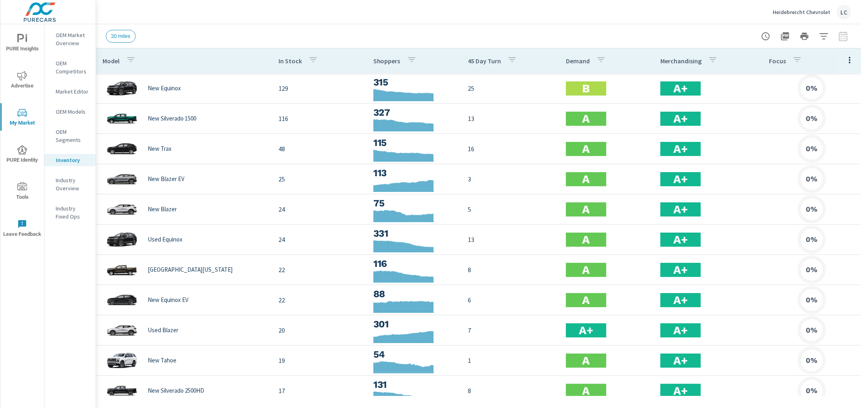
click at [822, 38] on icon "button" at bounding box center [823, 36] width 8 height 6
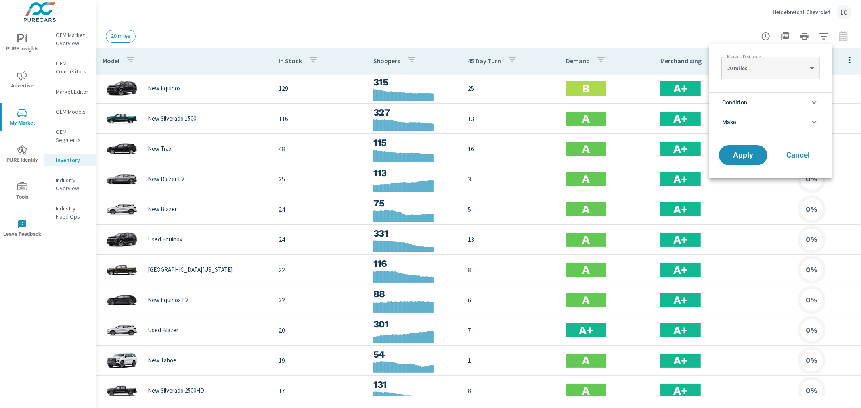
click at [808, 101] on li "Condition" at bounding box center [770, 102] width 123 height 20
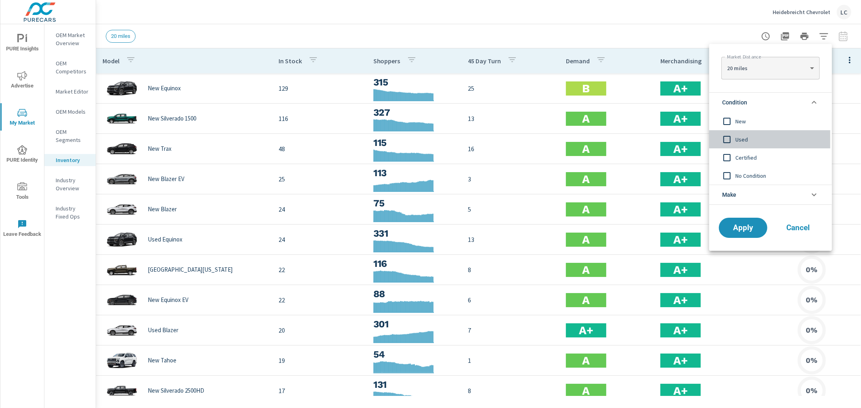
click at [728, 140] on input "filter options" at bounding box center [726, 139] width 17 height 17
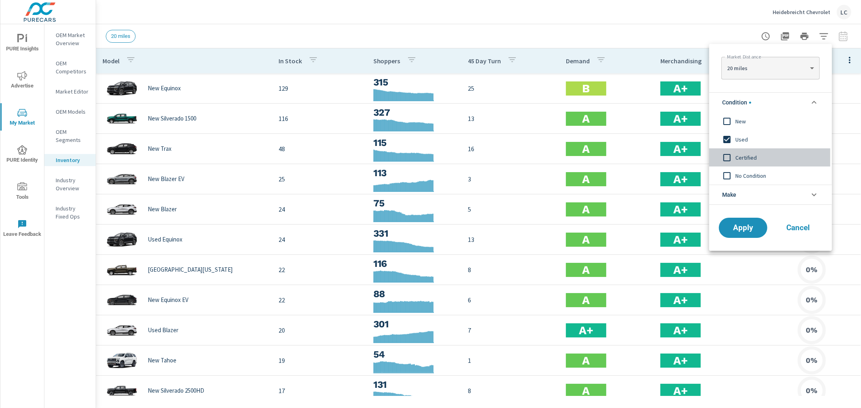
click at [728, 159] on input "filter options" at bounding box center [726, 157] width 17 height 17
click at [743, 233] on button "Apply" at bounding box center [743, 228] width 50 height 21
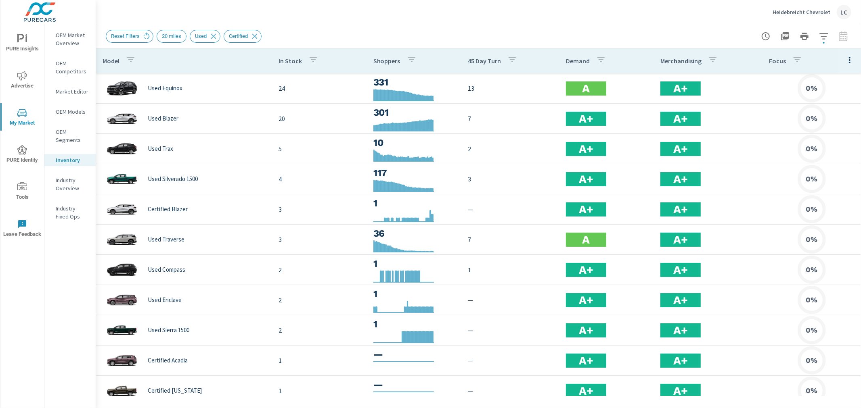
click at [67, 35] on p "OEM Market Overview" at bounding box center [72, 39] width 33 height 16
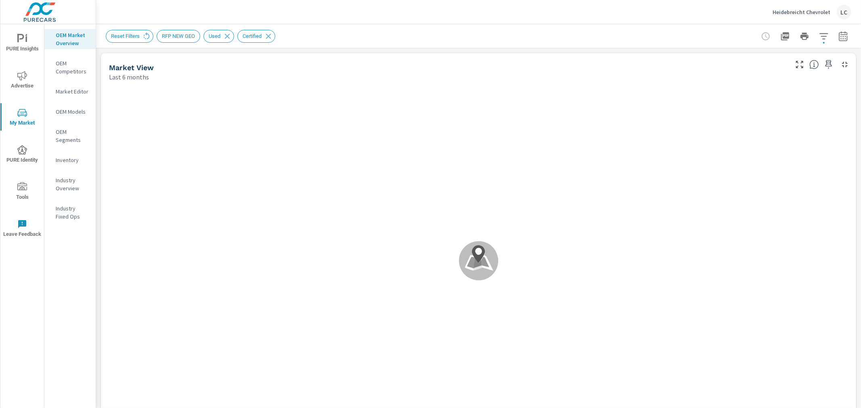
scroll to position [121, 0]
